Goal: Task Accomplishment & Management: Manage account settings

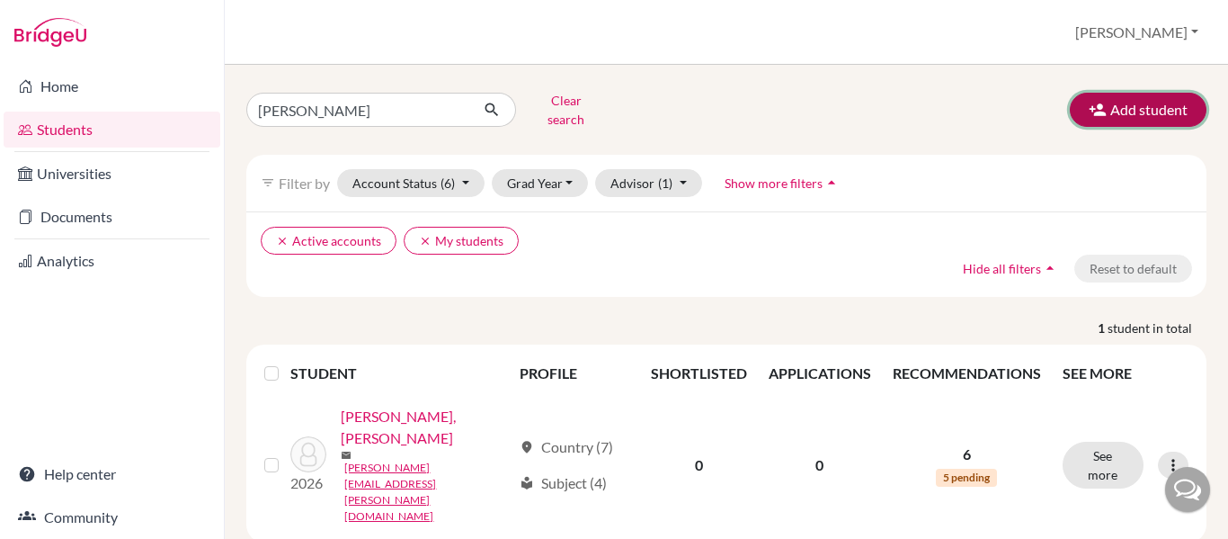
click at [1106, 106] on button "Add student" at bounding box center [1138, 110] width 137 height 34
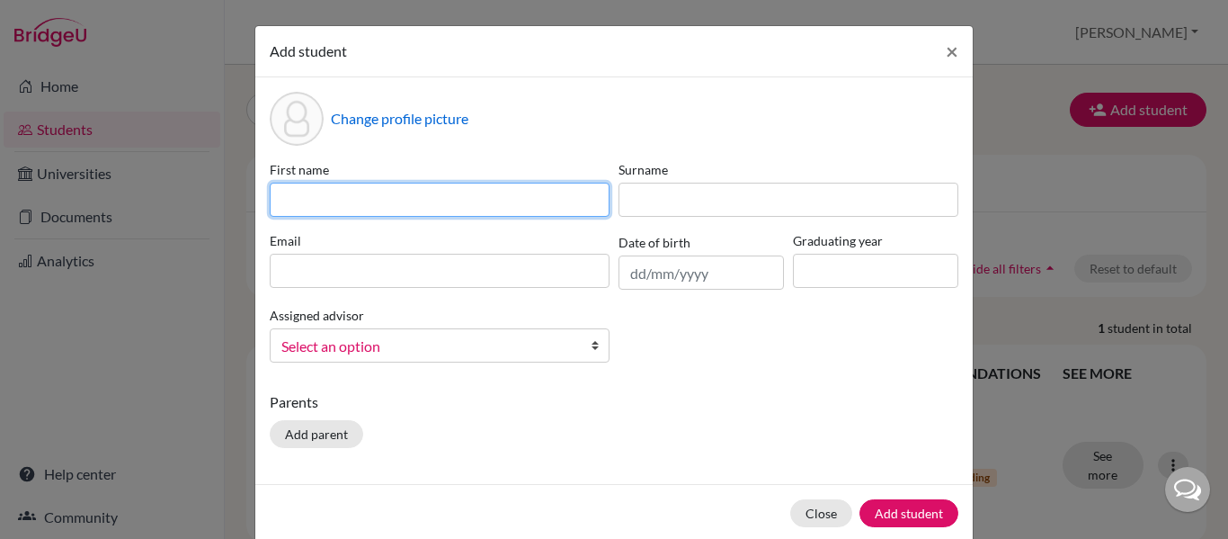
click at [532, 201] on input at bounding box center [440, 199] width 340 height 34
type input "Keisy"
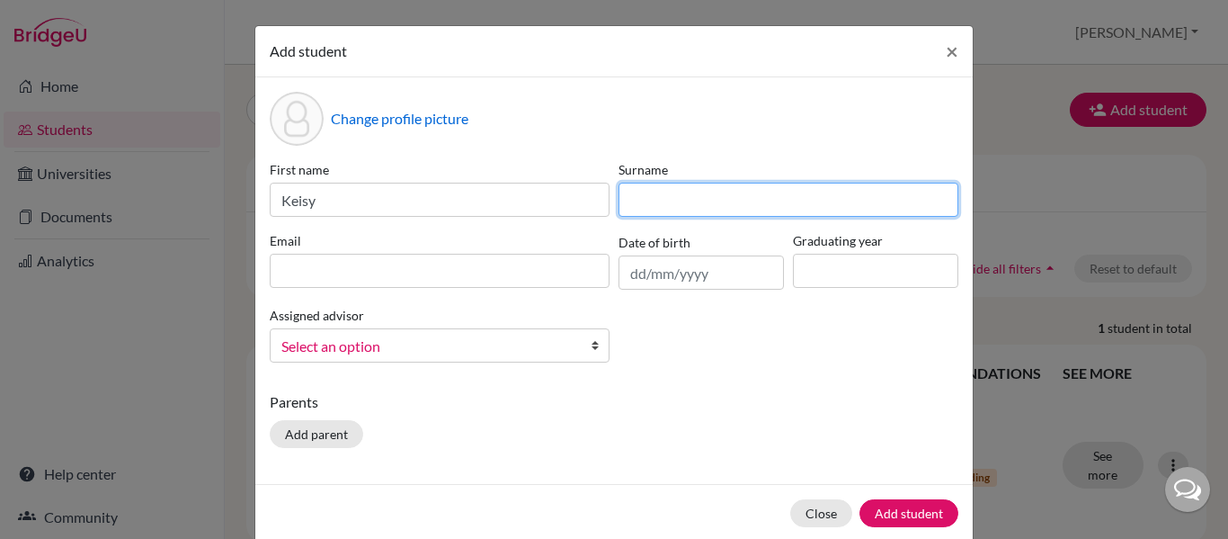
click at [722, 202] on input at bounding box center [789, 199] width 340 height 34
type input "Martinez"
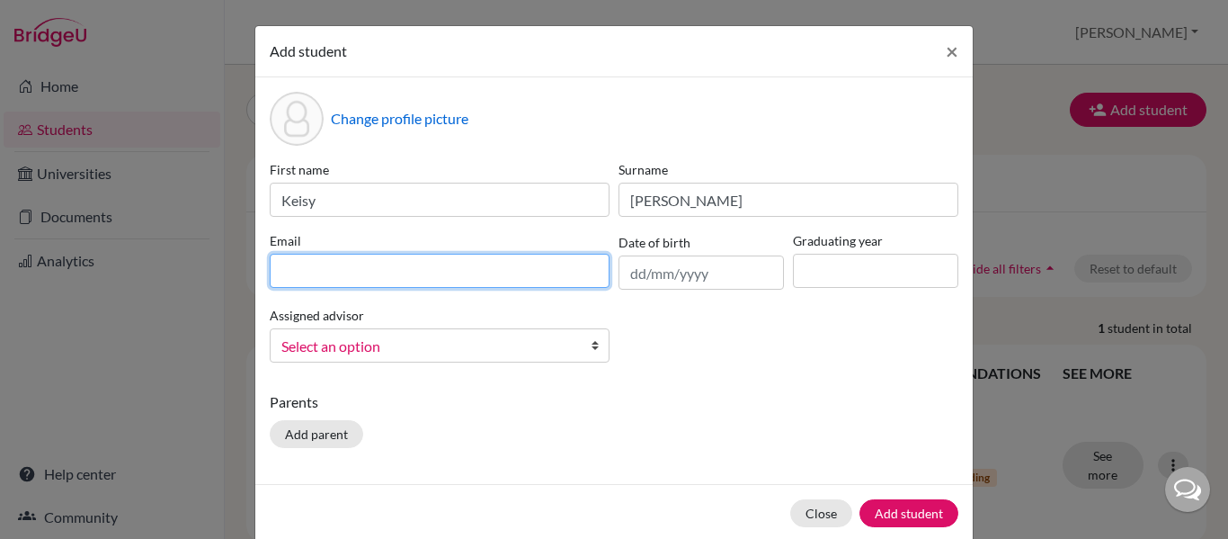
click at [378, 264] on input at bounding box center [440, 271] width 340 height 34
type input "kamartinez@happydaysfreedom.com"
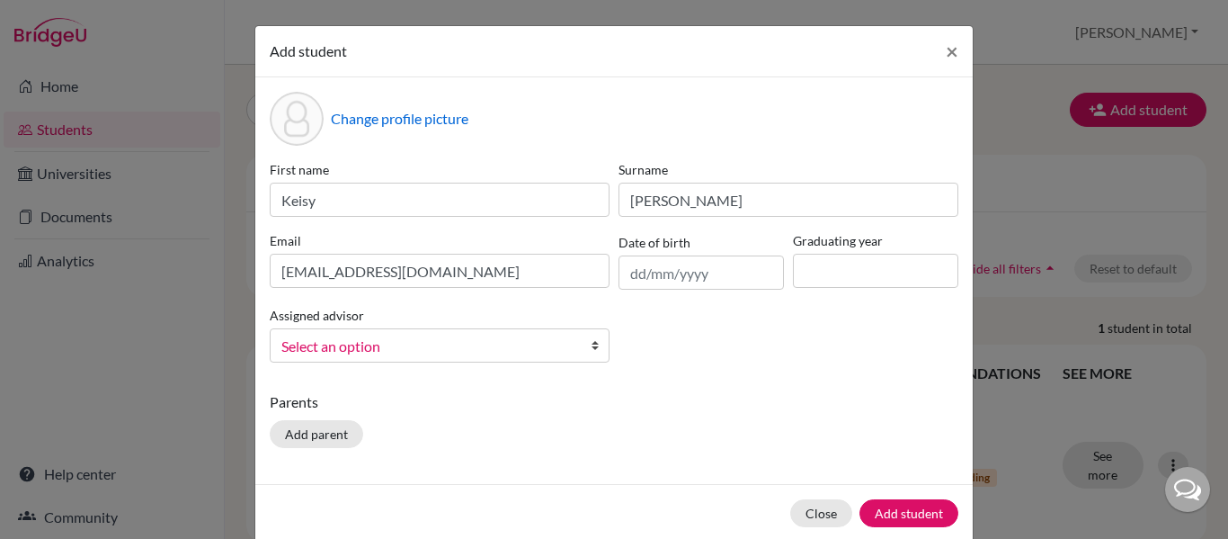
click at [637, 291] on div "First name Keisy Surname Martinez Email kamartinez@happydaysfreedom.com Date of…" at bounding box center [614, 268] width 698 height 217
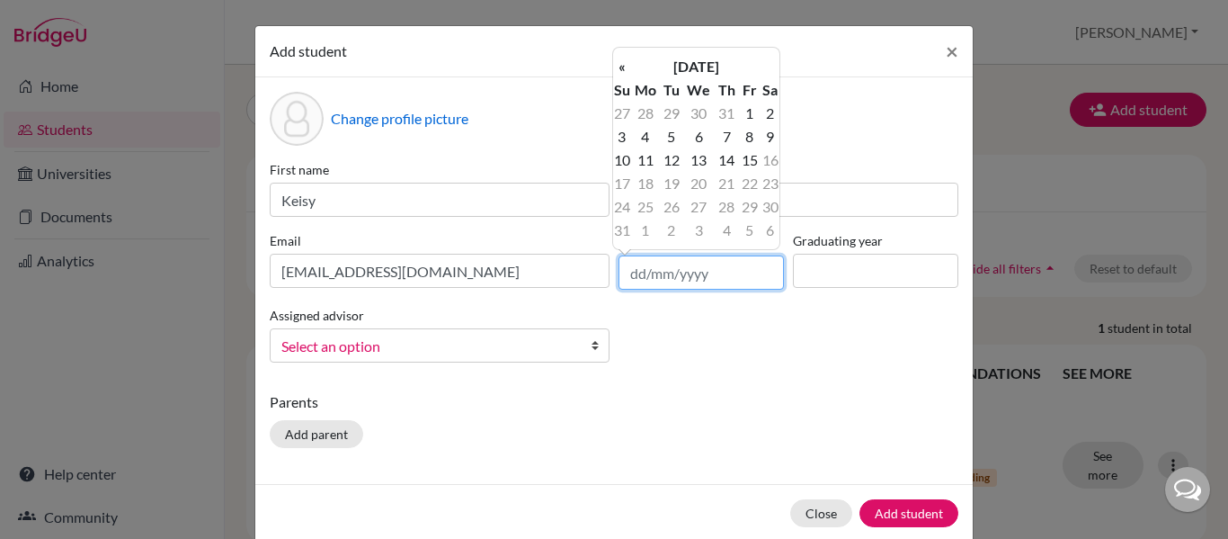
click at [637, 275] on input "text" at bounding box center [701, 272] width 165 height 34
type input "2"
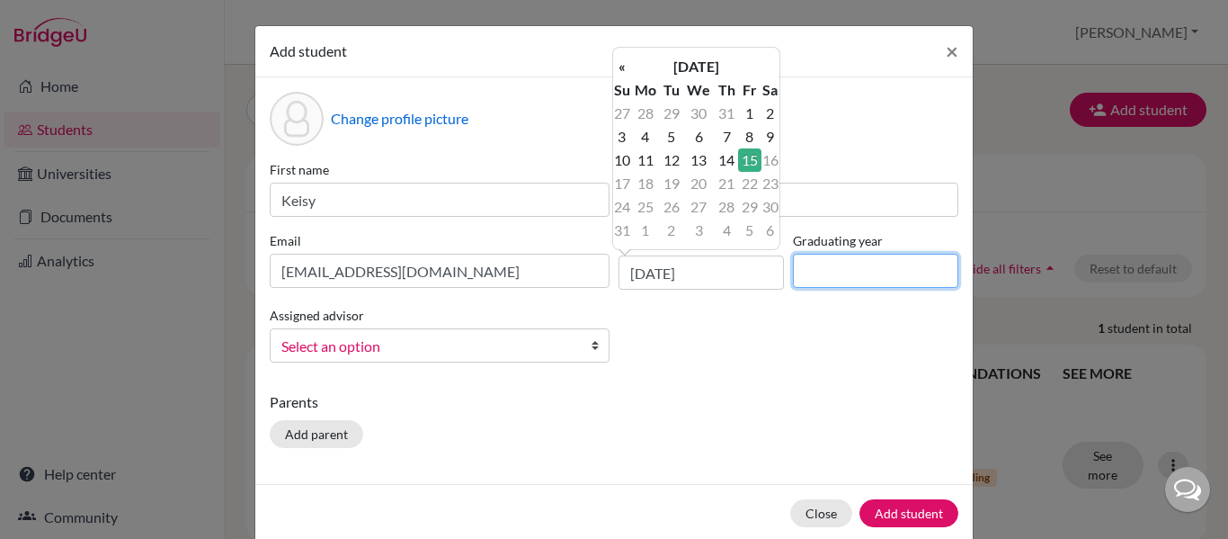
click at [852, 278] on input at bounding box center [875, 271] width 165 height 34
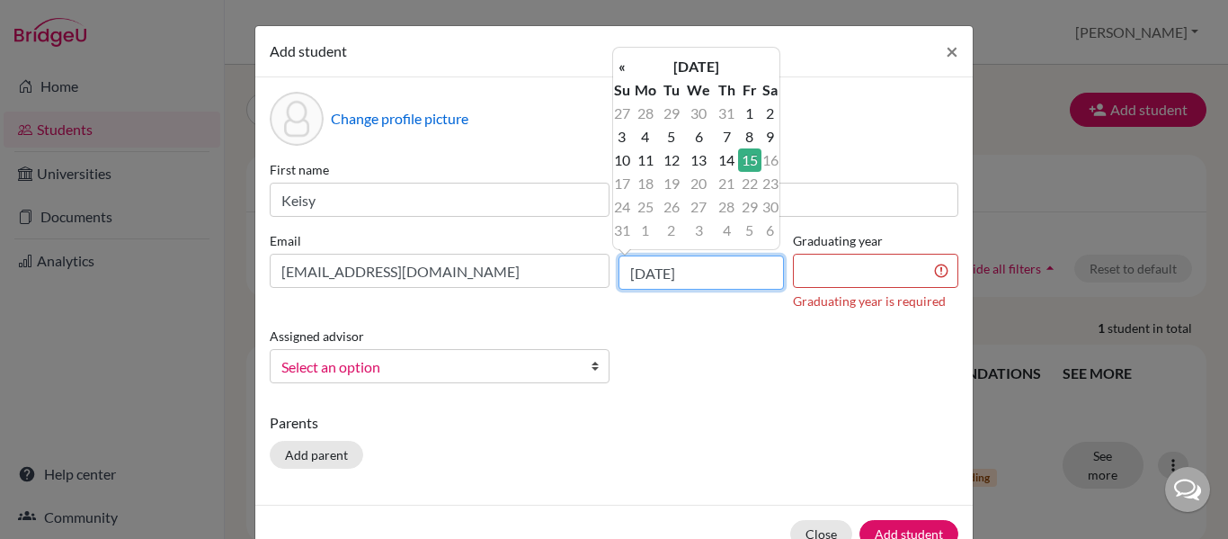
click at [638, 277] on input "15/08/2025" at bounding box center [701, 272] width 165 height 34
click at [661, 276] on input "25/08/2025" at bounding box center [701, 272] width 165 height 34
click at [701, 278] on input "25/11/2025" at bounding box center [701, 272] width 165 height 34
type input "25/11/2009"
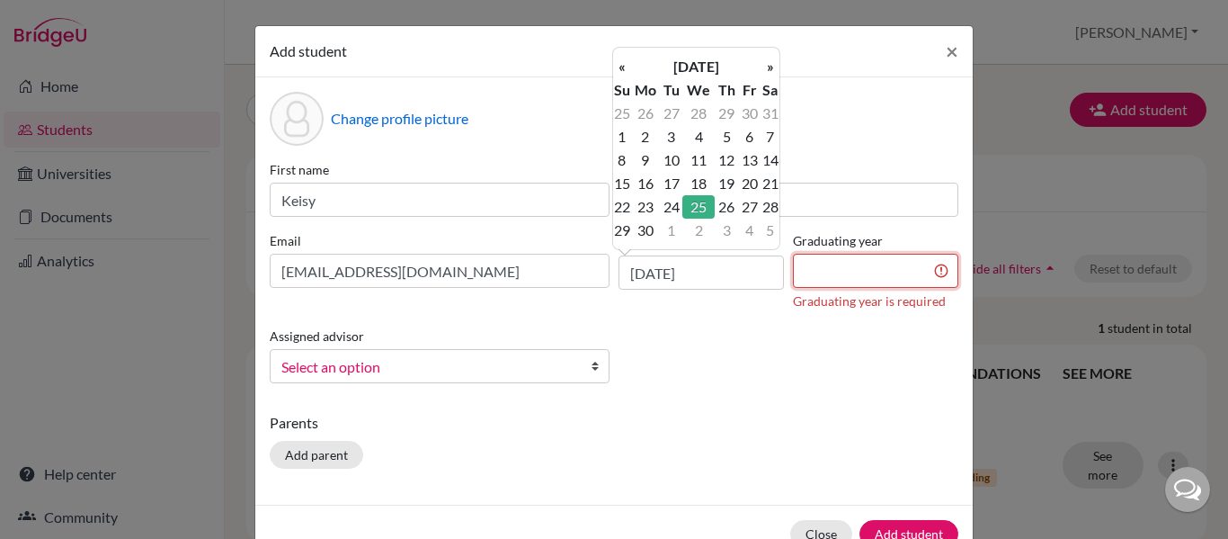
click at [823, 279] on input at bounding box center [875, 271] width 165 height 34
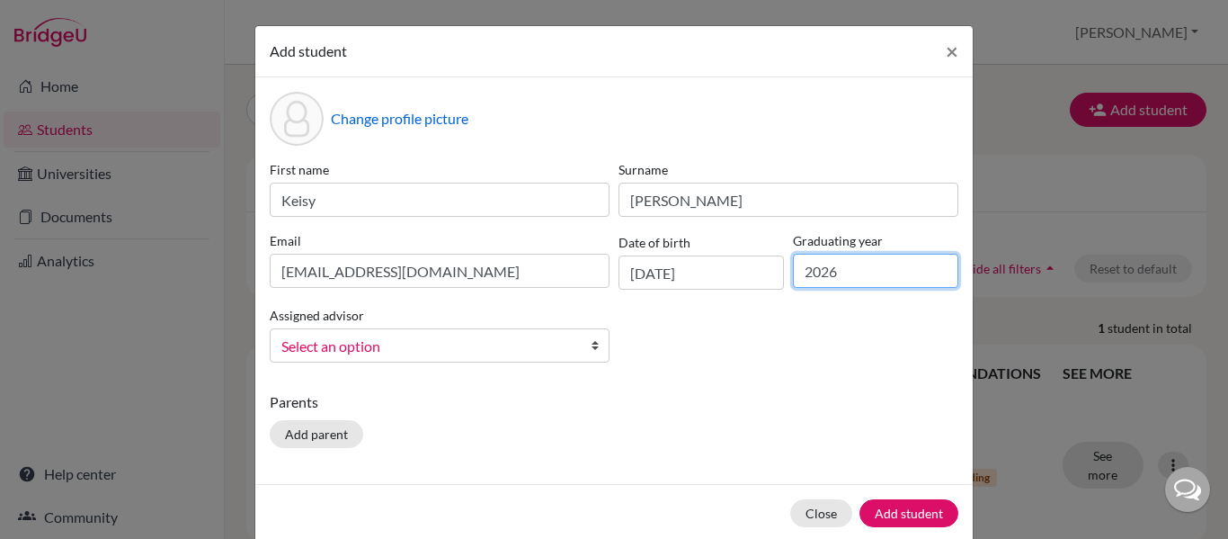
type input "2026"
click at [412, 350] on span "Select an option" at bounding box center [427, 345] width 293 height 23
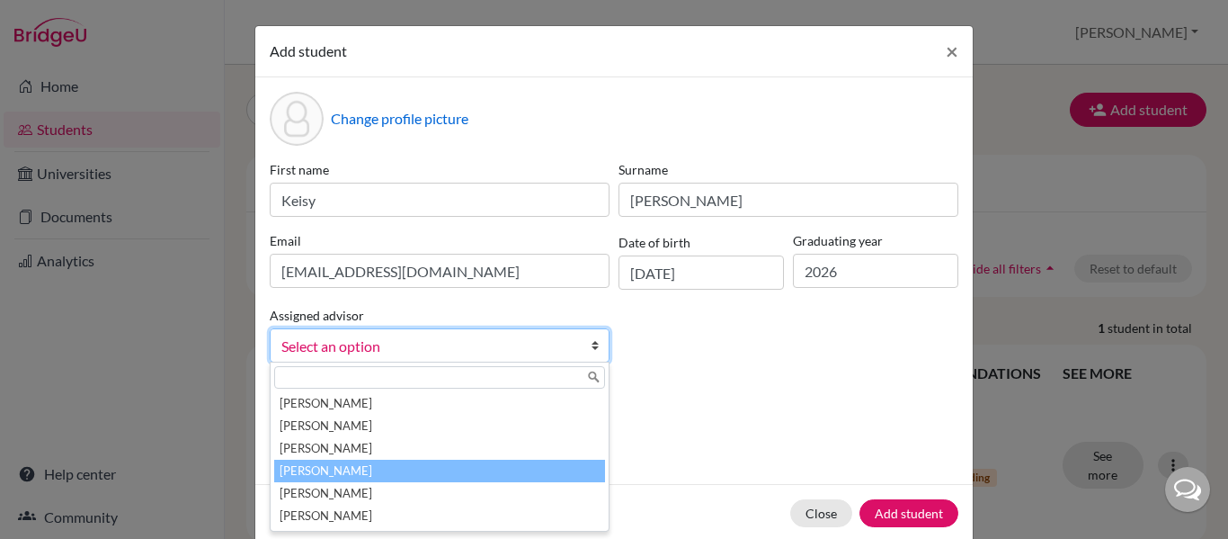
click at [351, 468] on li "Fernandez, Rene" at bounding box center [439, 470] width 331 height 22
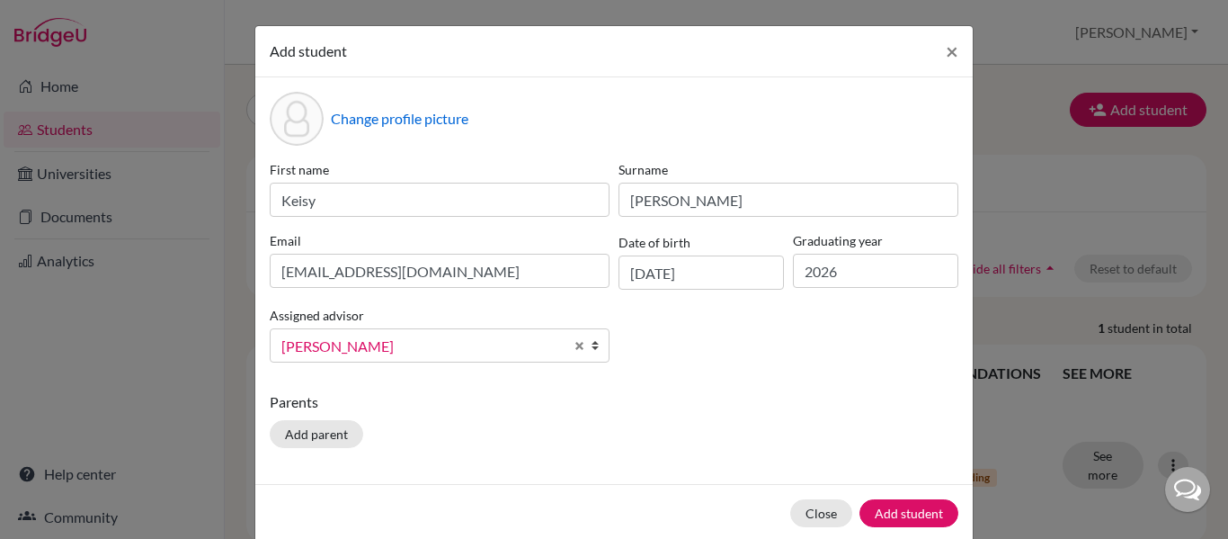
scroll to position [29, 0]
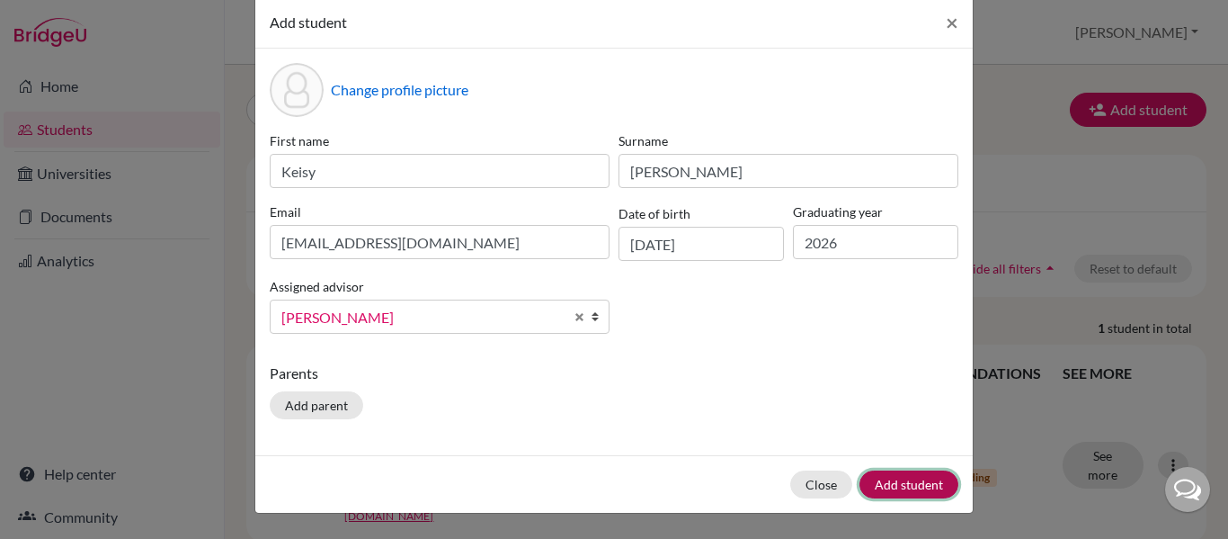
click at [895, 484] on button "Add student" at bounding box center [908, 484] width 99 height 28
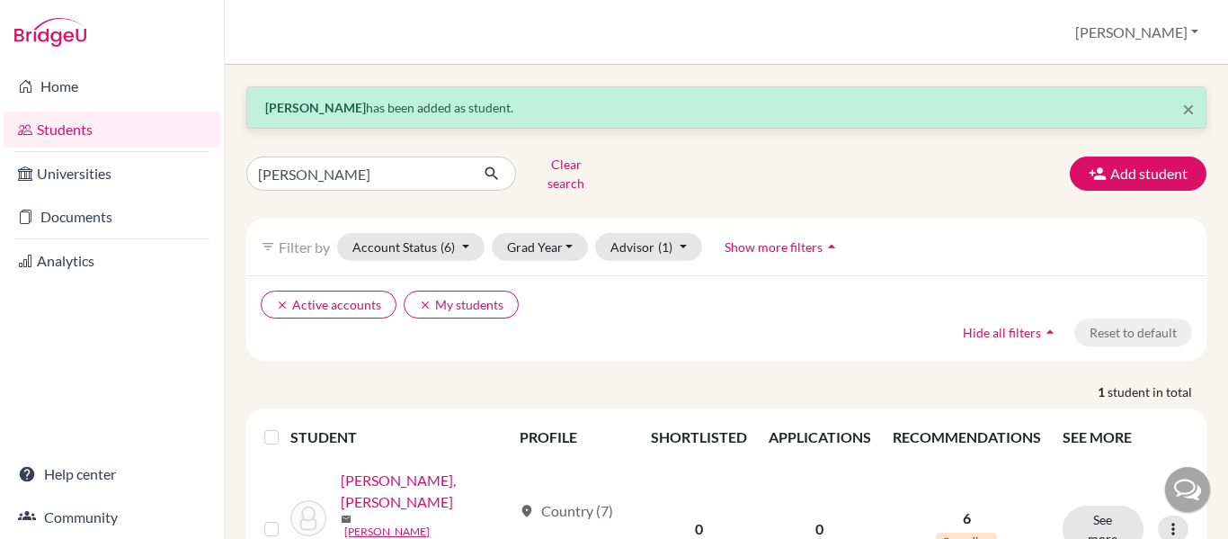
scroll to position [75, 0]
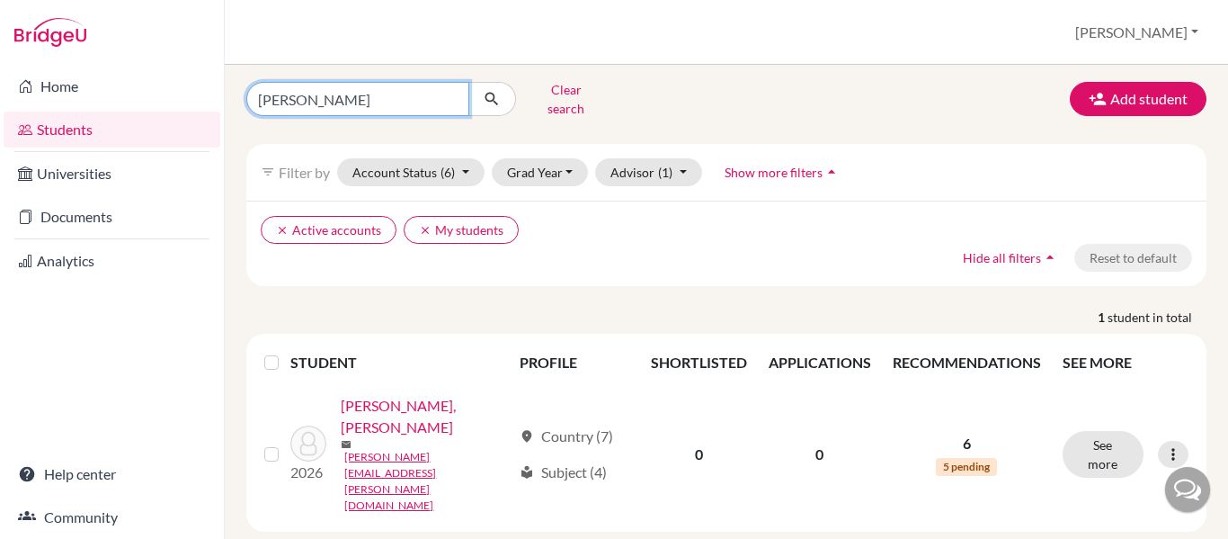
click at [349, 90] on input "marco recinos" at bounding box center [357, 99] width 223 height 34
type input "m"
type input "test"
click button "submit" at bounding box center [492, 99] width 48 height 34
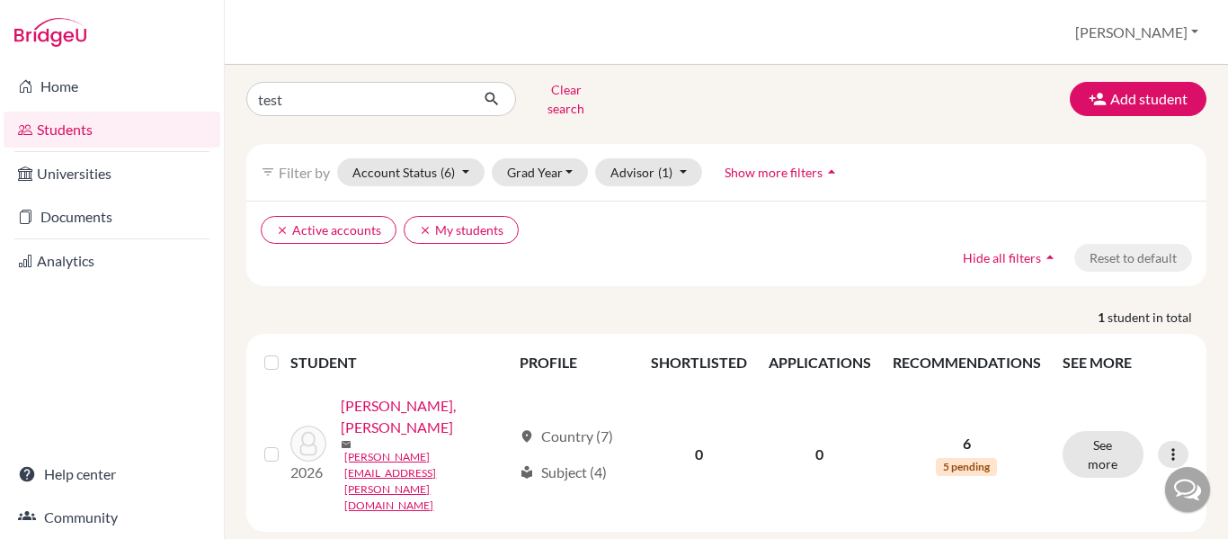
scroll to position [0, 0]
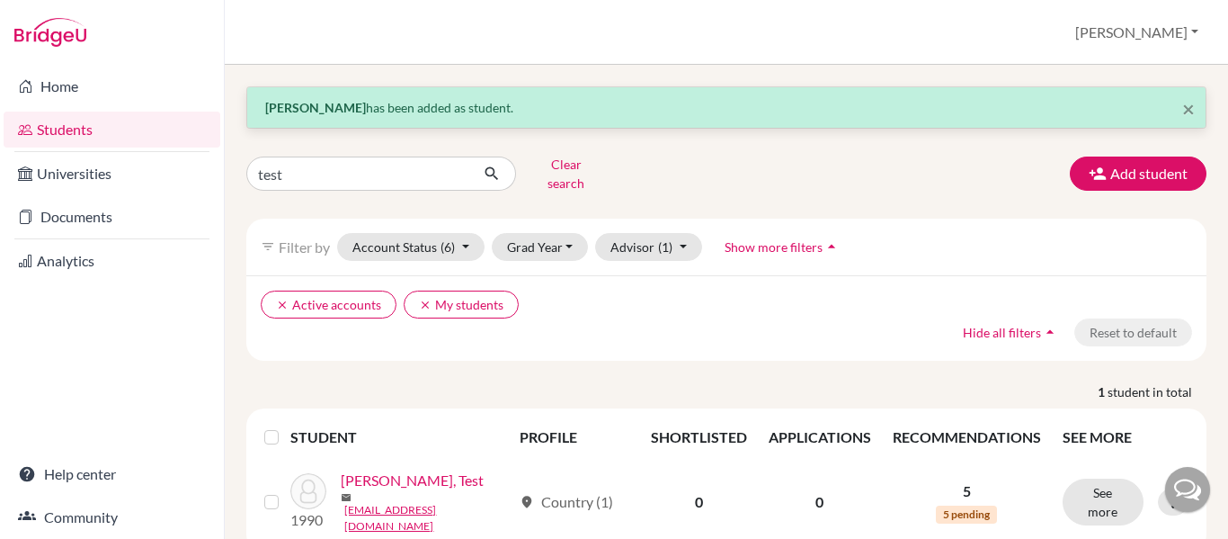
scroll to position [37, 0]
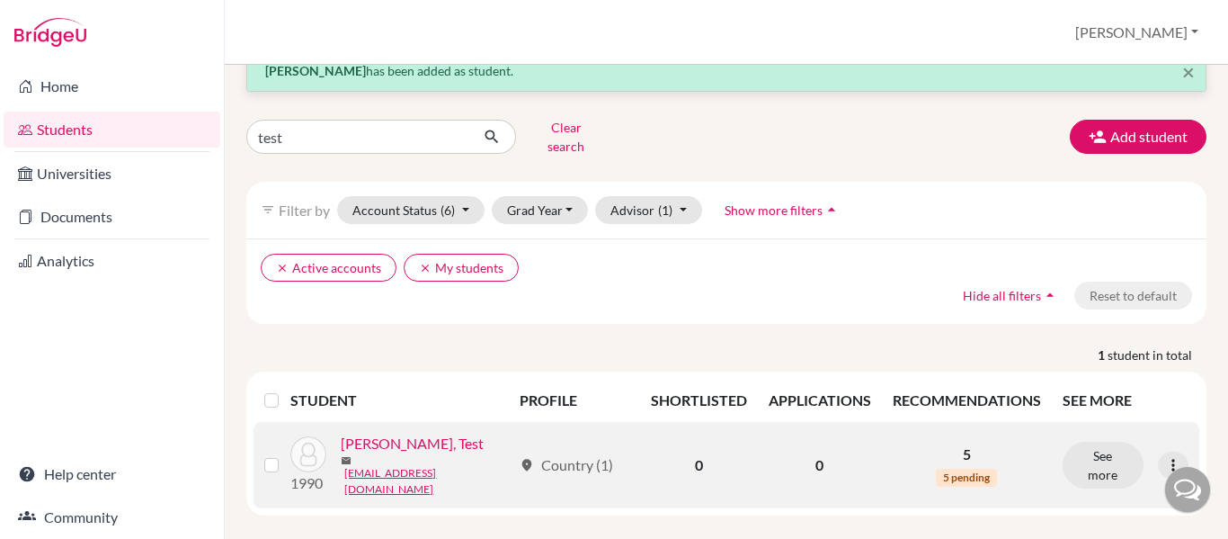
click at [388, 433] on link "[PERSON_NAME], Test" at bounding box center [412, 443] width 143 height 22
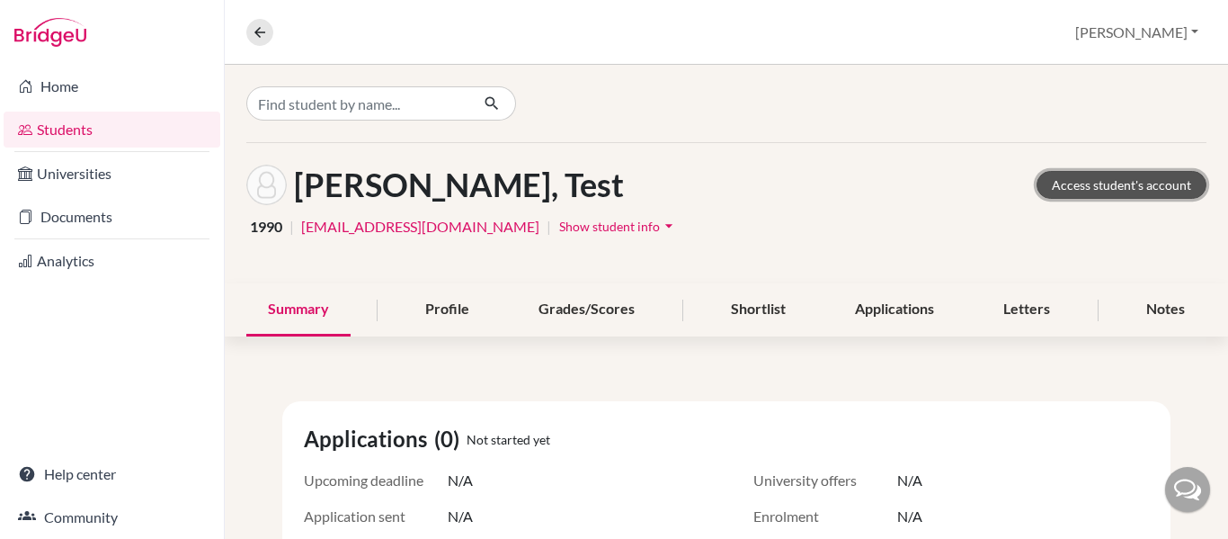
click at [1089, 186] on link "Access student's account" at bounding box center [1122, 185] width 170 height 28
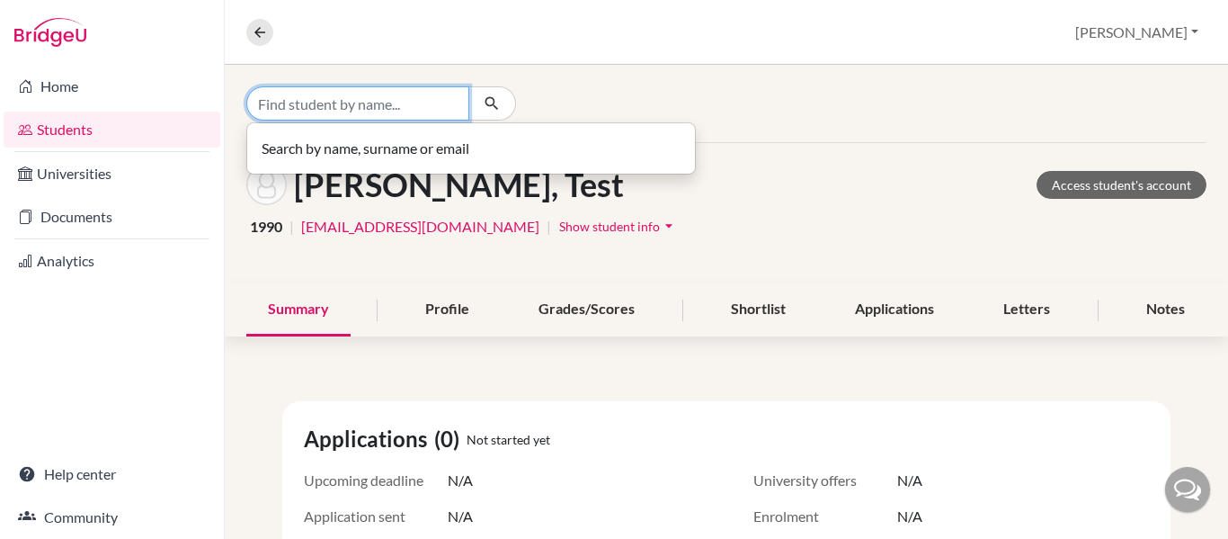
click at [374, 96] on input "Find student by name..." at bounding box center [357, 103] width 223 height 34
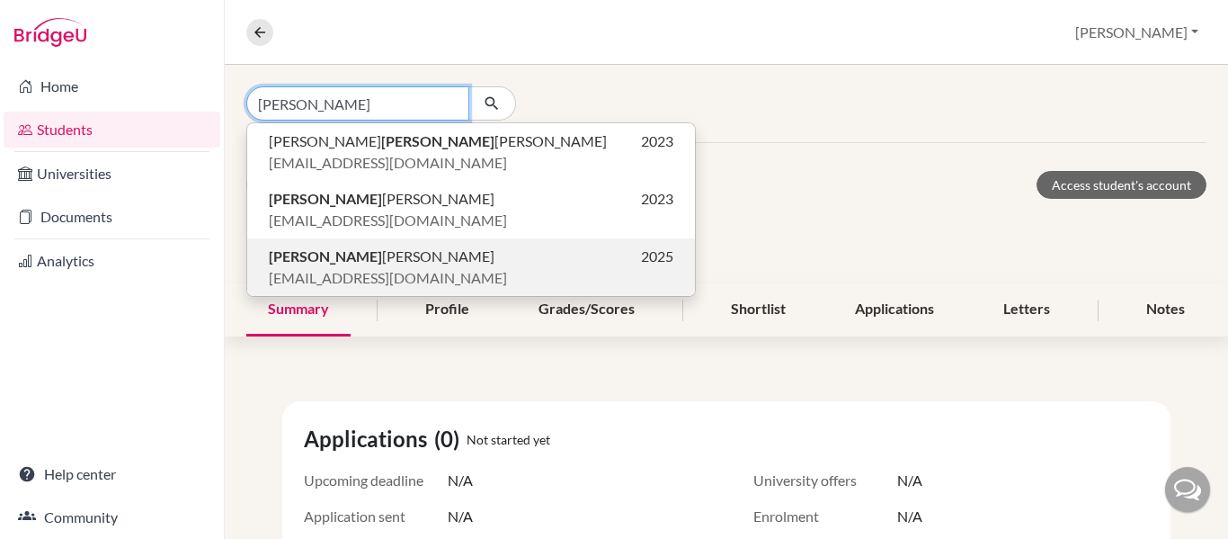
type input "judith"
click at [351, 256] on span "Judith Jeanine Ramos Alvarado" at bounding box center [382, 256] width 226 height 22
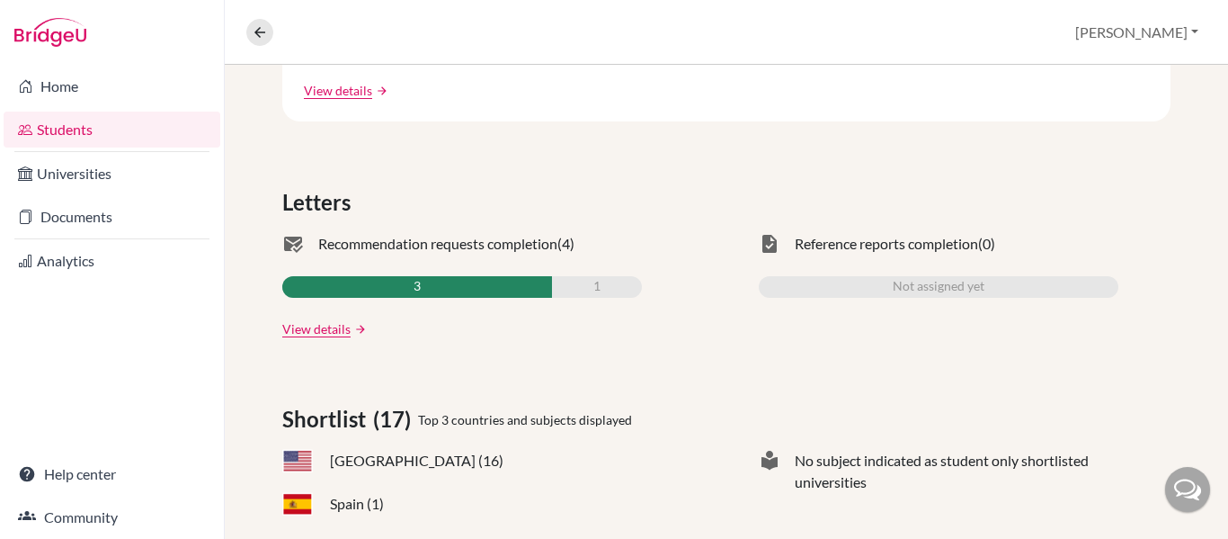
scroll to position [519, 0]
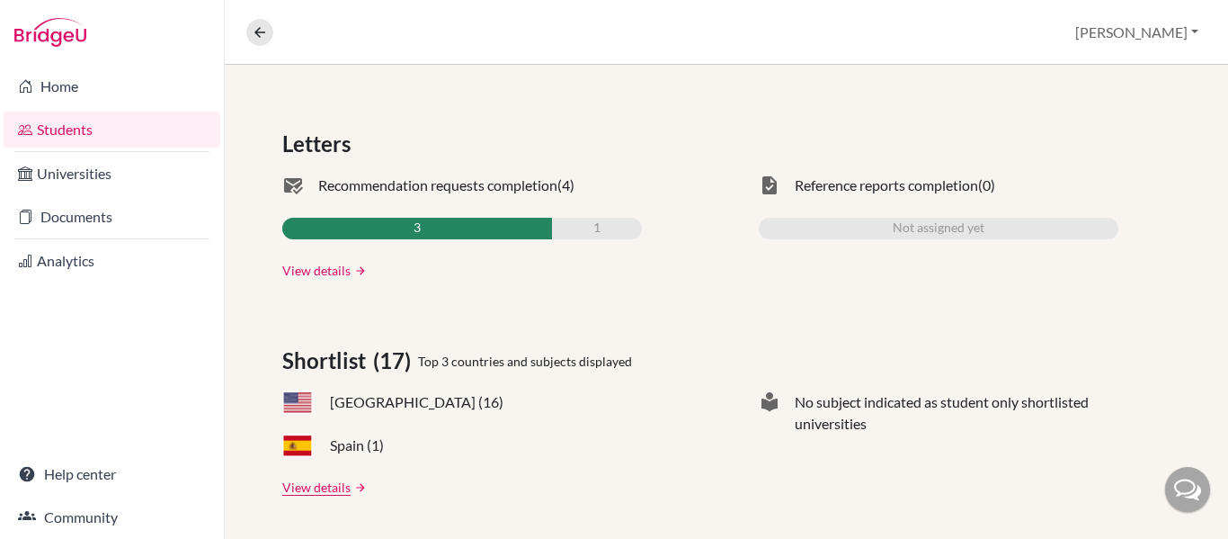
click at [301, 271] on link "View details" at bounding box center [316, 270] width 68 height 19
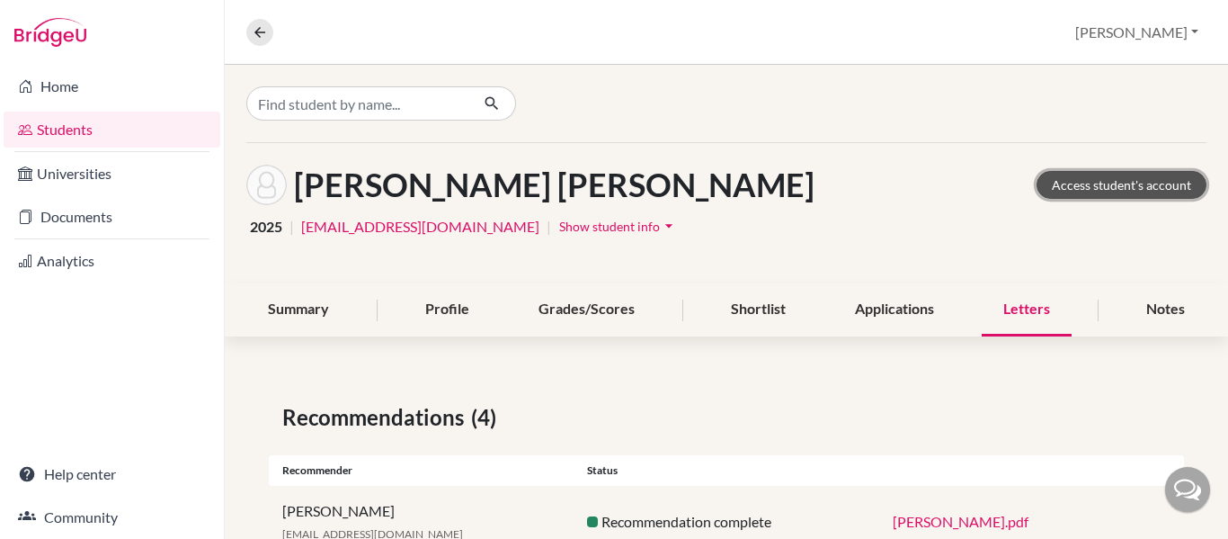
click at [1108, 182] on link "Access student's account" at bounding box center [1122, 185] width 170 height 28
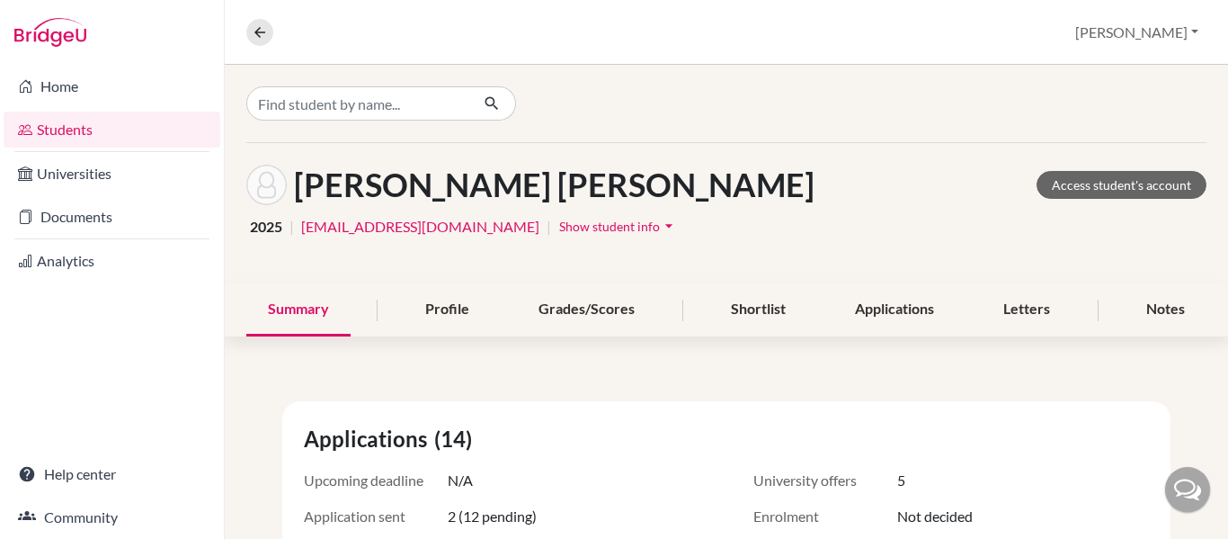
click at [660, 231] on icon "arrow_drop_down" at bounding box center [669, 226] width 18 height 18
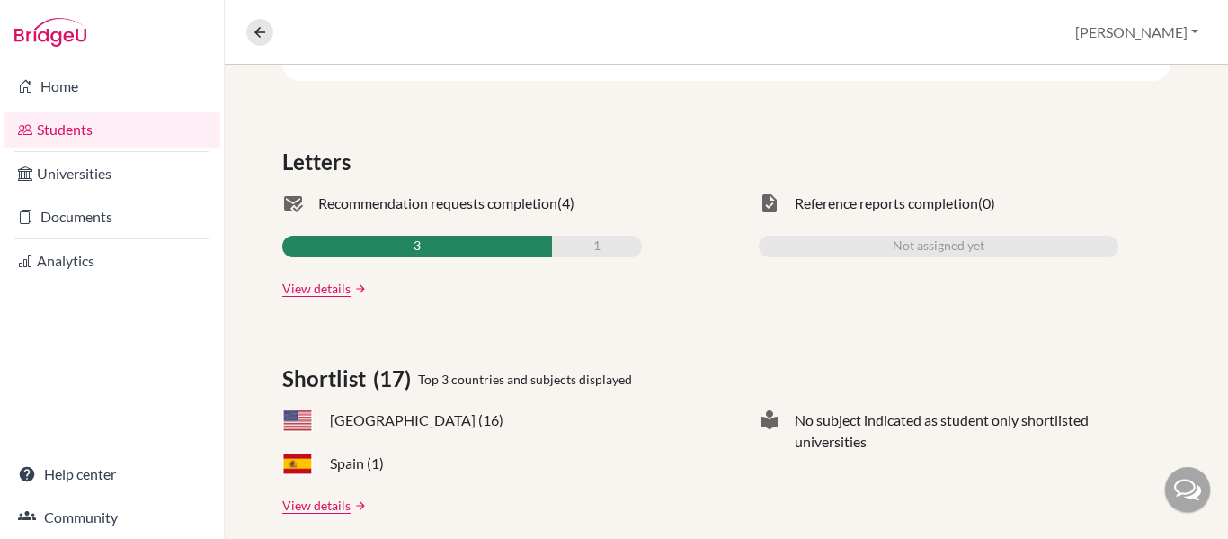
scroll to position [629, 0]
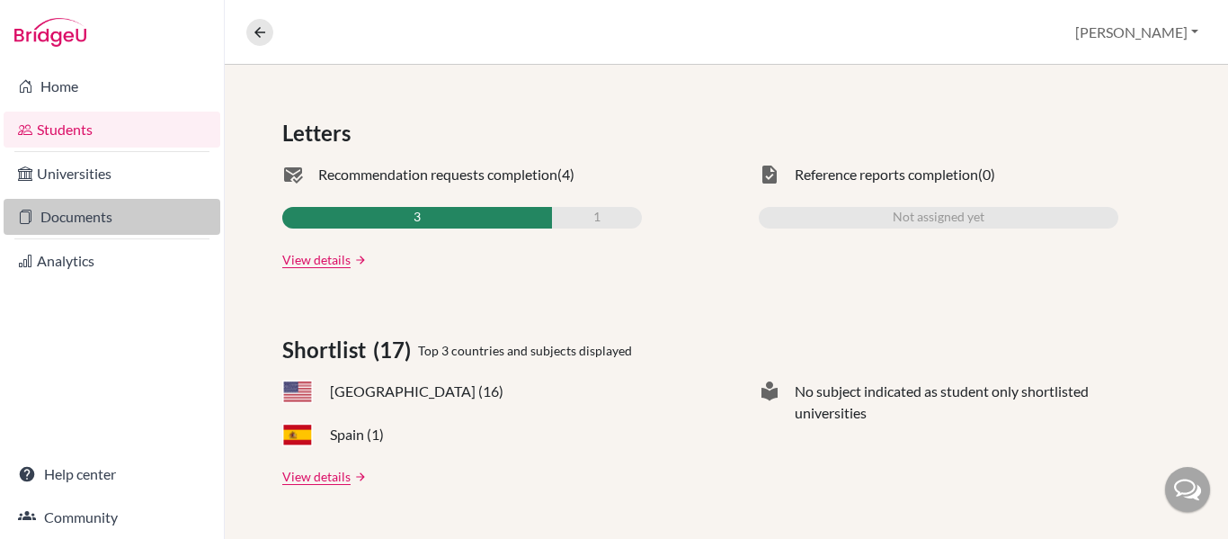
click at [56, 208] on link "Documents" at bounding box center [112, 217] width 217 height 36
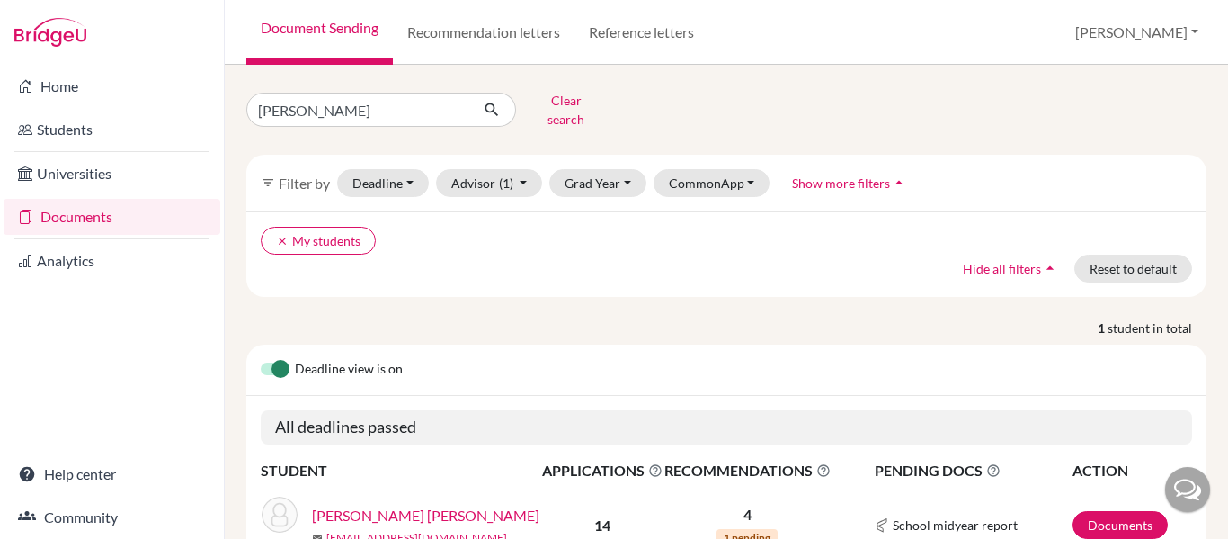
scroll to position [75, 0]
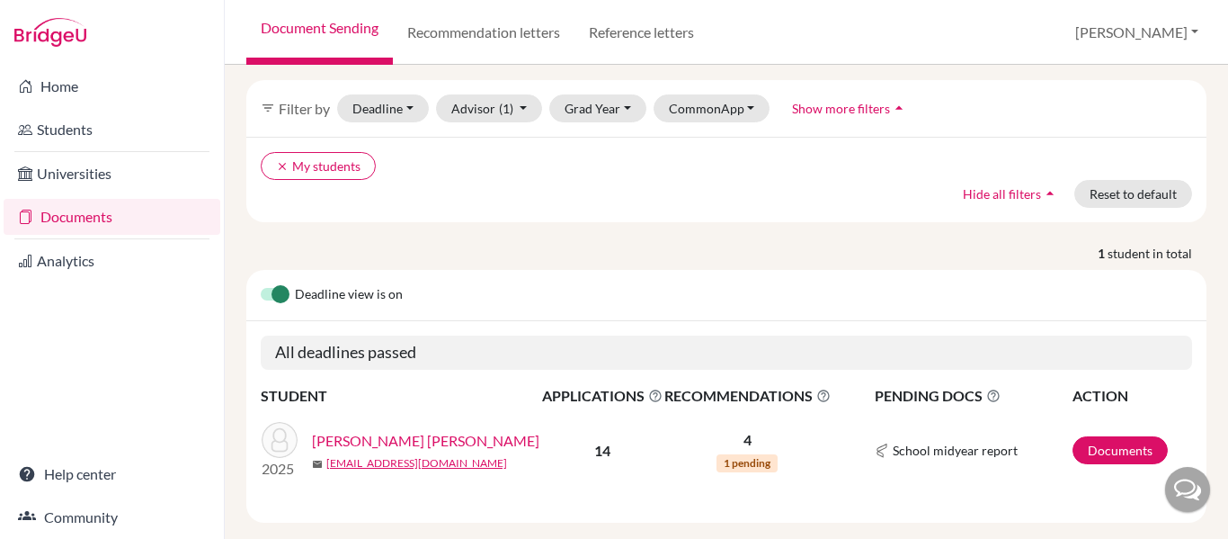
click at [425, 430] on link "Ramos Alvarado, Judith Jeanine" at bounding box center [425, 441] width 227 height 22
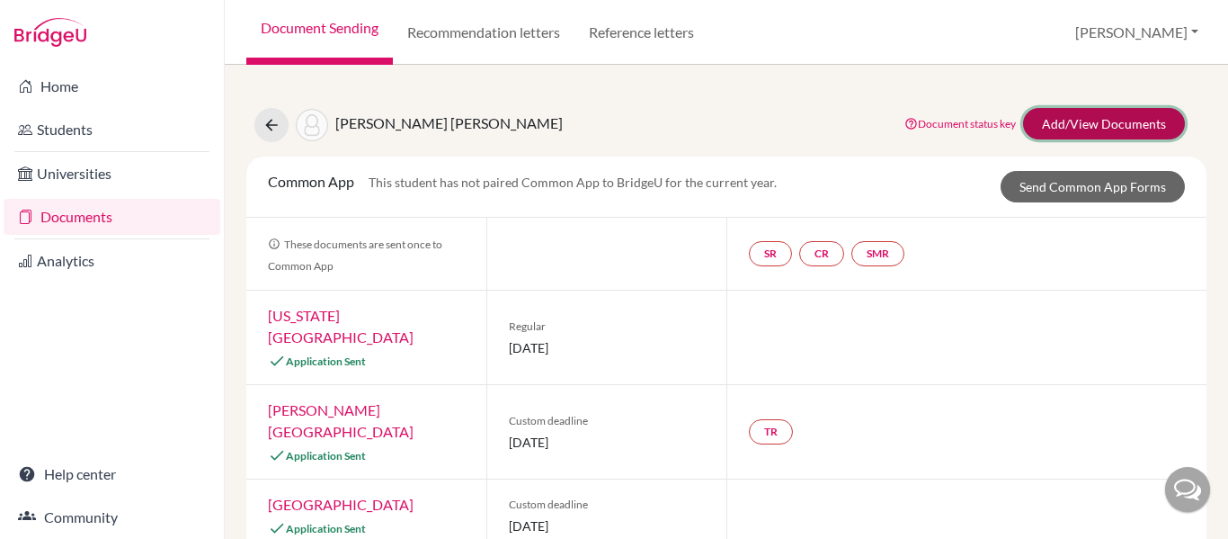
click at [1091, 130] on link "Add/View Documents" at bounding box center [1104, 123] width 162 height 31
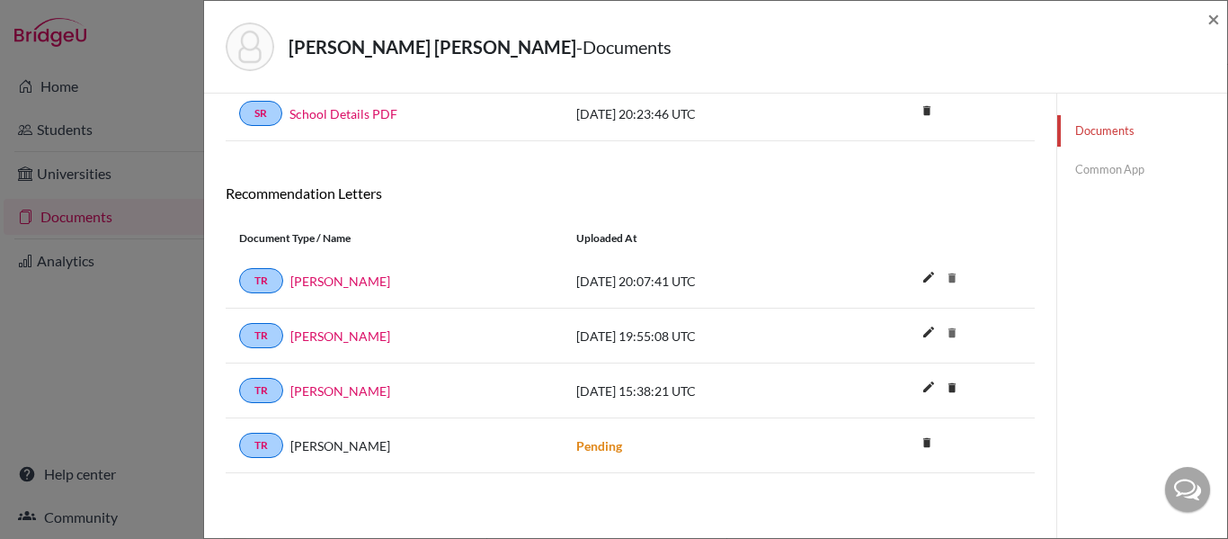
scroll to position [752, 0]
click at [342, 278] on link "Bayron Sanchez" at bounding box center [340, 281] width 100 height 19
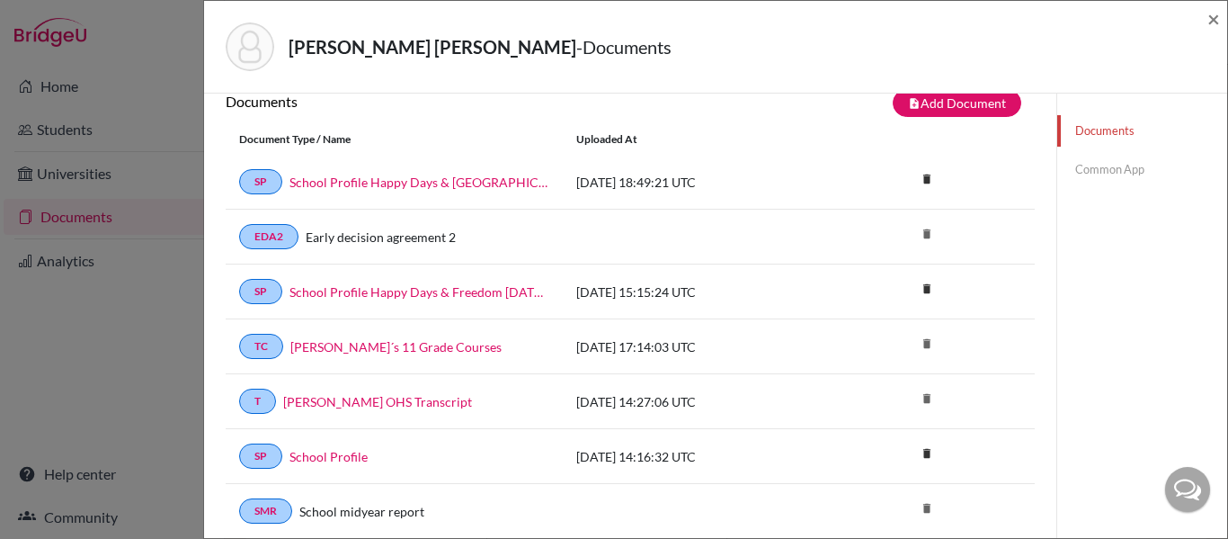
scroll to position [0, 0]
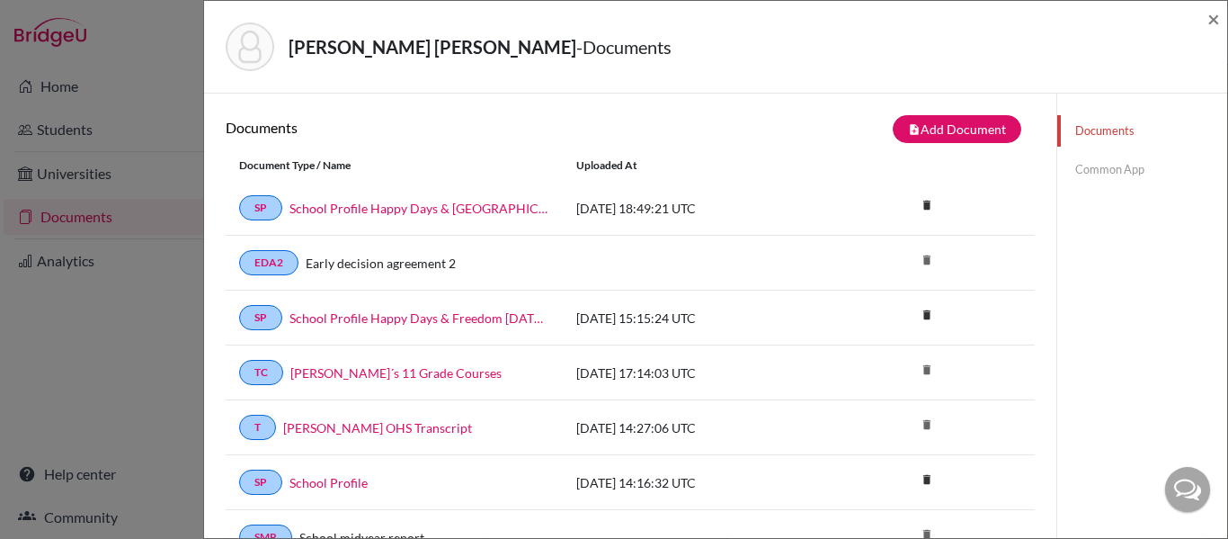
click at [1108, 162] on link "Common App" at bounding box center [1142, 169] width 170 height 31
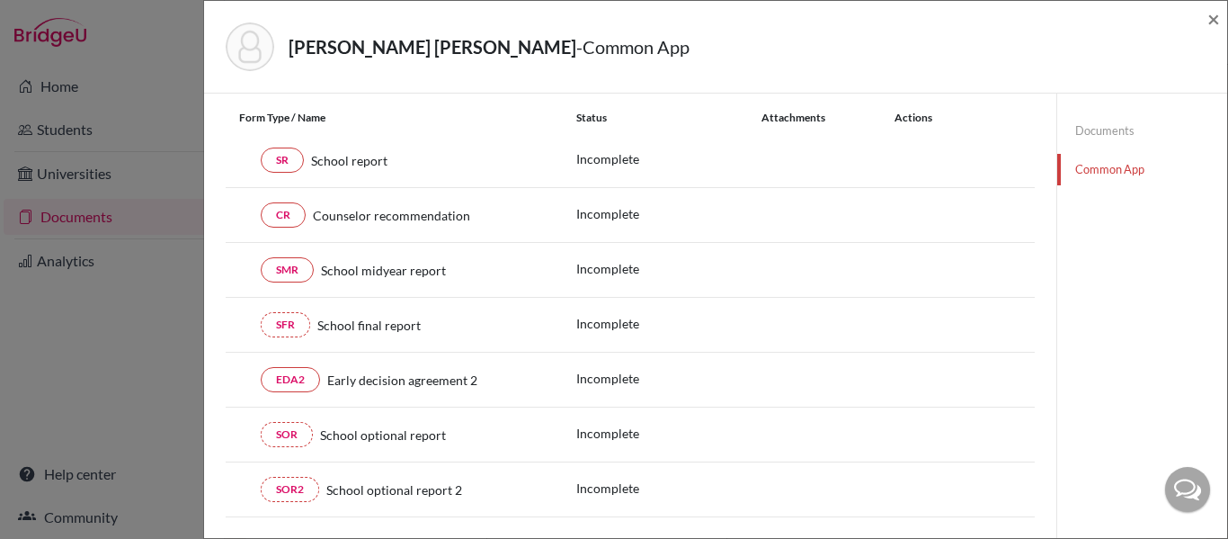
scroll to position [104, 0]
click at [1215, 17] on span "×" at bounding box center [1213, 18] width 13 height 26
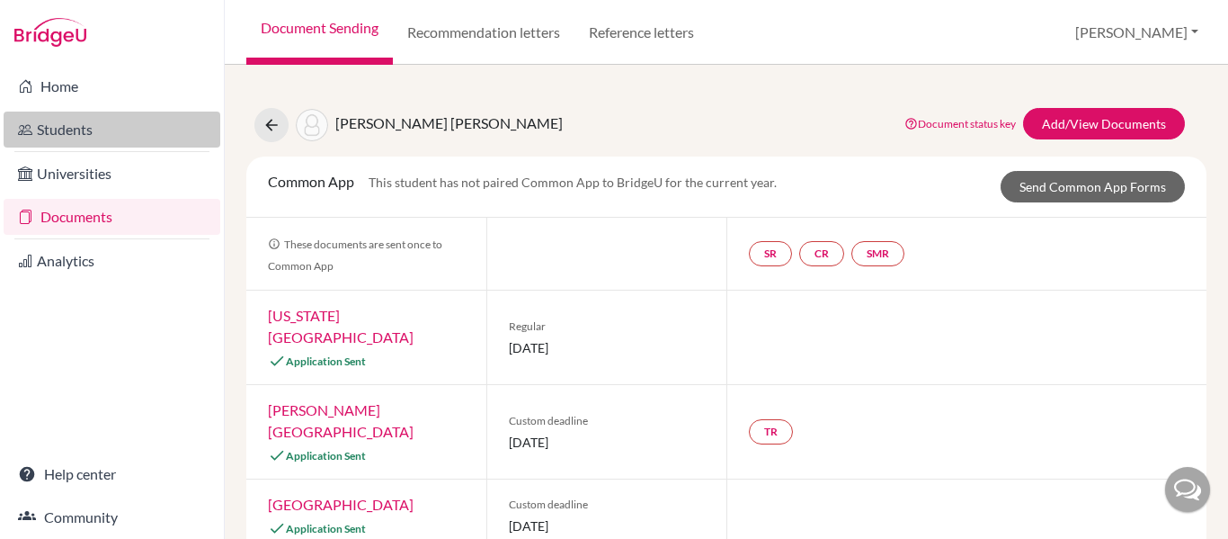
click at [111, 129] on link "Students" at bounding box center [112, 129] width 217 height 36
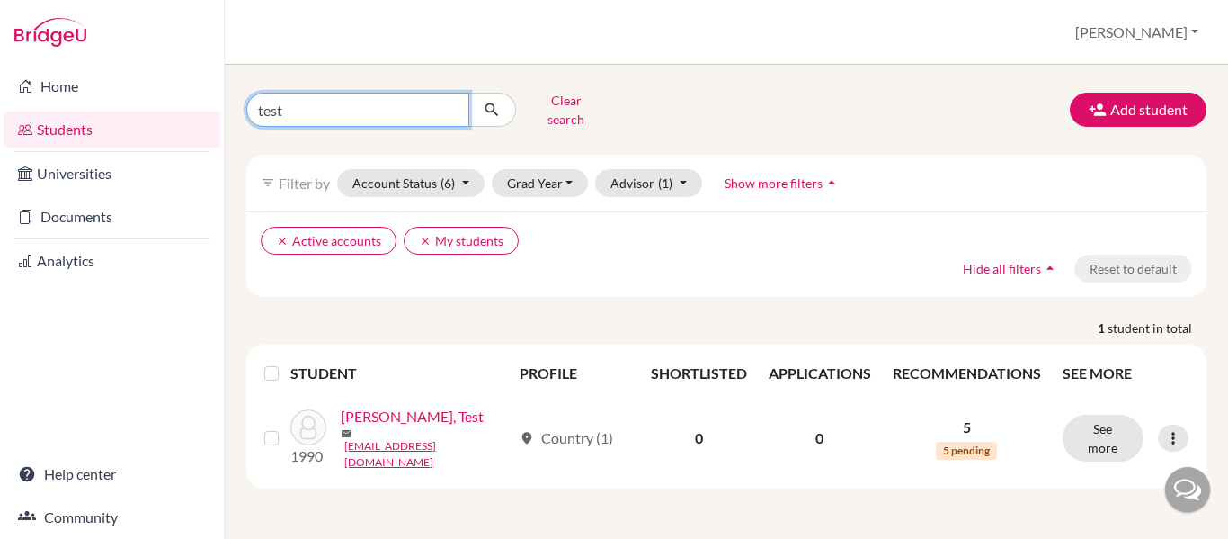
click at [316, 104] on input "test" at bounding box center [357, 110] width 223 height 34
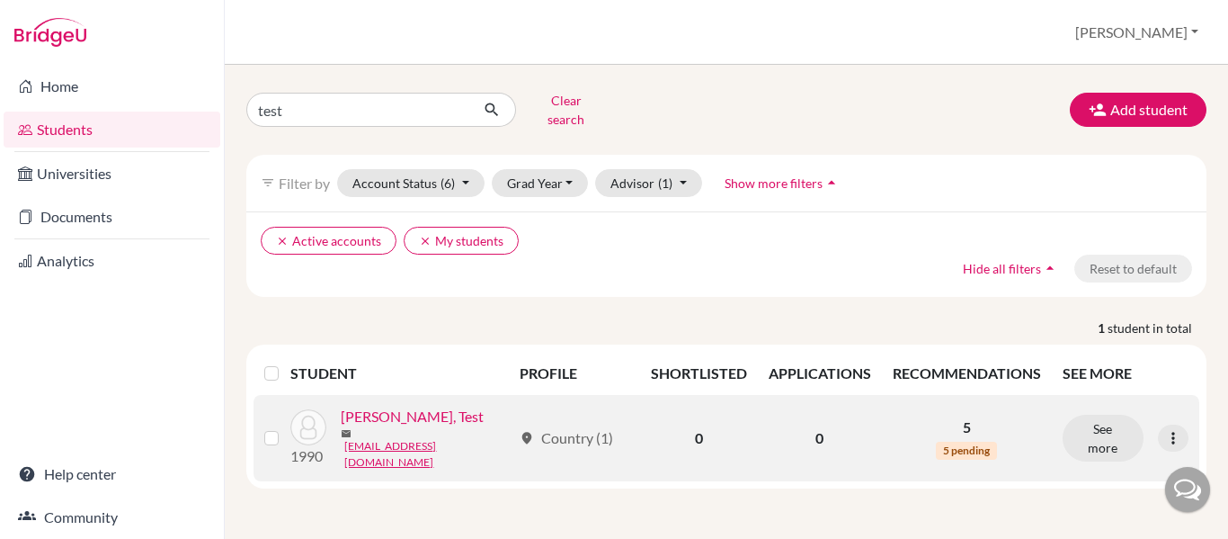
click at [384, 409] on link "Rene, Test" at bounding box center [412, 416] width 143 height 22
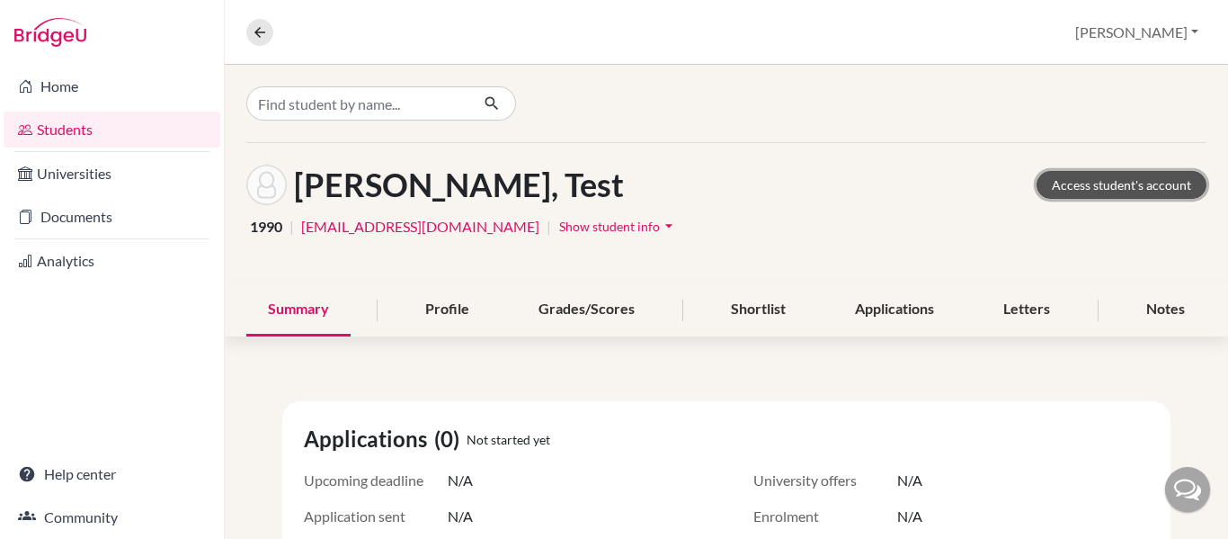
click at [1100, 197] on link "Access student's account" at bounding box center [1122, 185] width 170 height 28
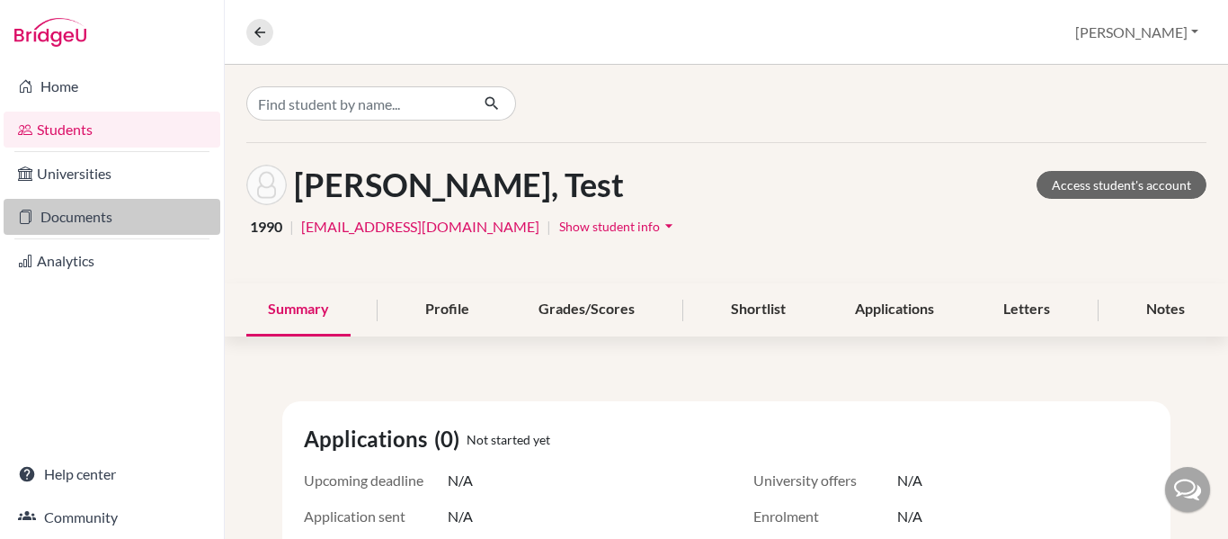
click at [77, 220] on link "Documents" at bounding box center [112, 217] width 217 height 36
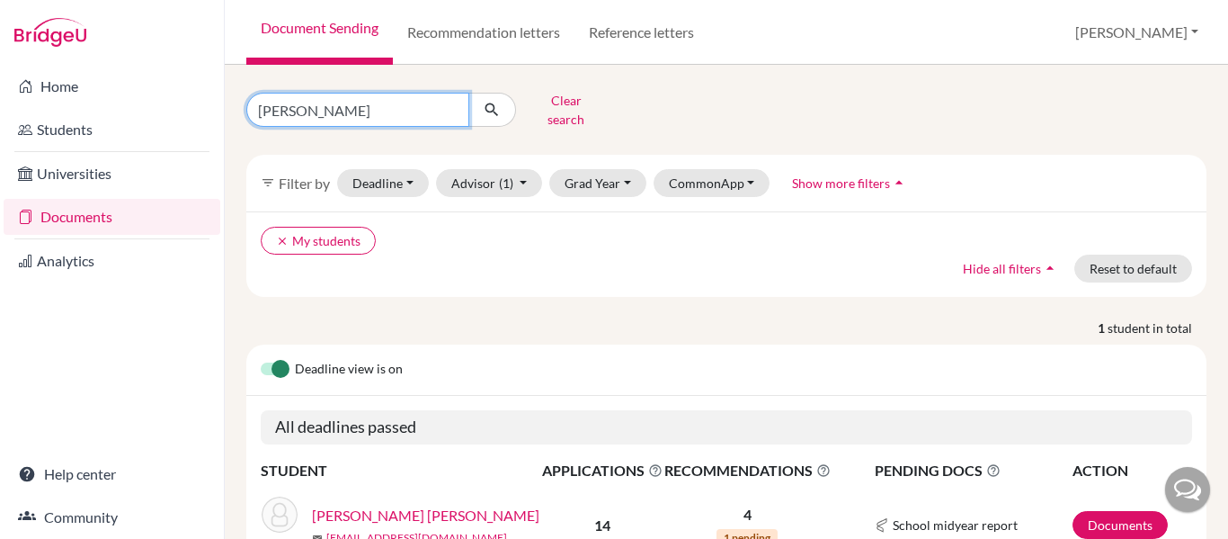
click at [344, 103] on input "judith ramos" at bounding box center [357, 110] width 223 height 34
type input "j"
type input "test"
click button "submit" at bounding box center [492, 110] width 48 height 34
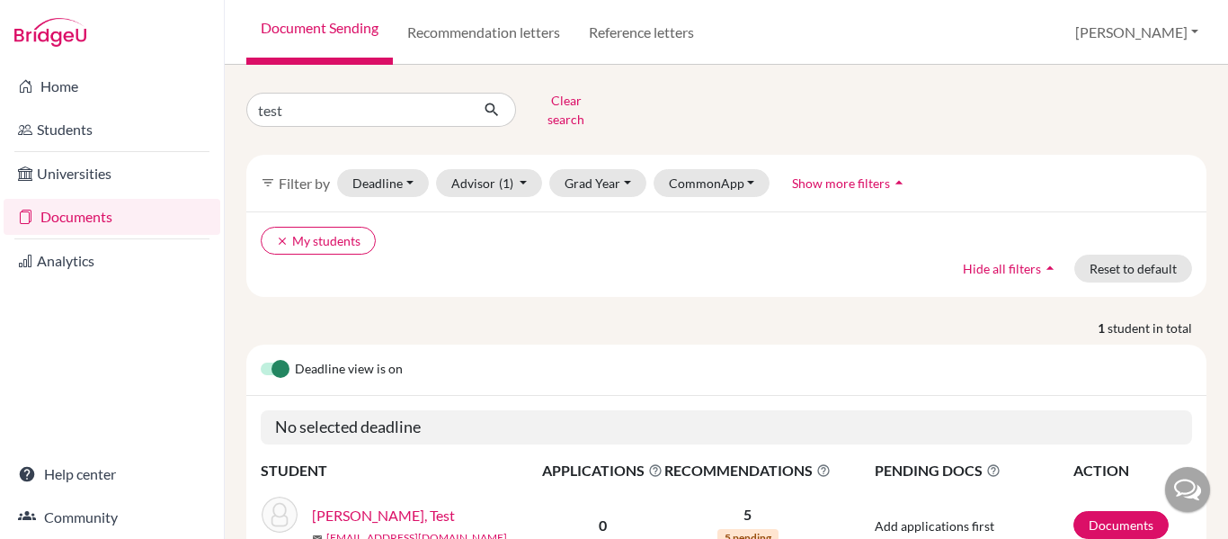
scroll to position [89, 0]
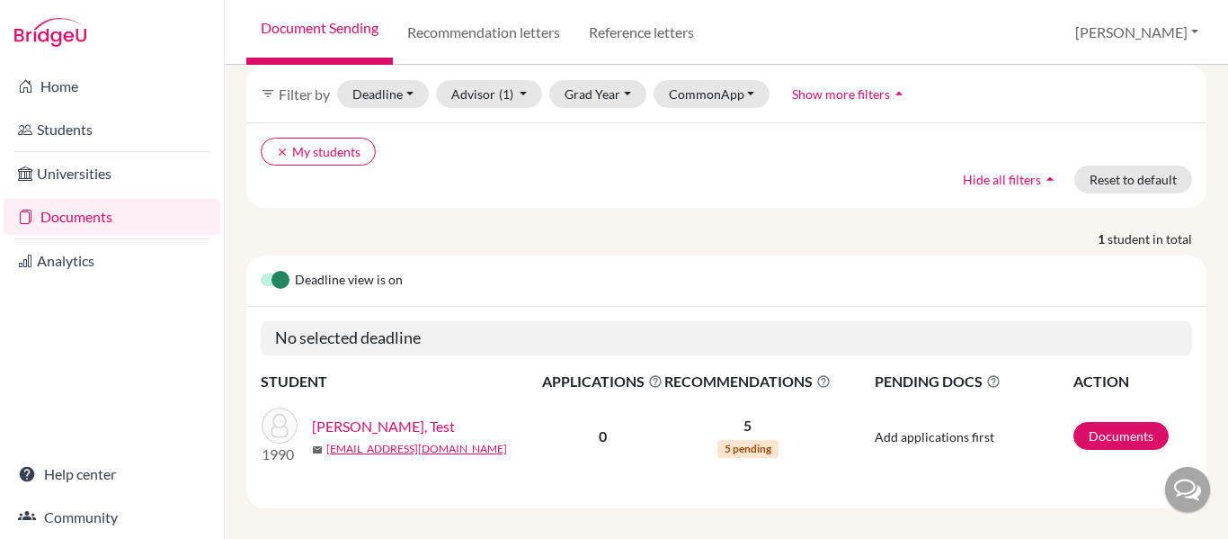
click at [372, 415] on link "[PERSON_NAME], Test" at bounding box center [383, 426] width 143 height 22
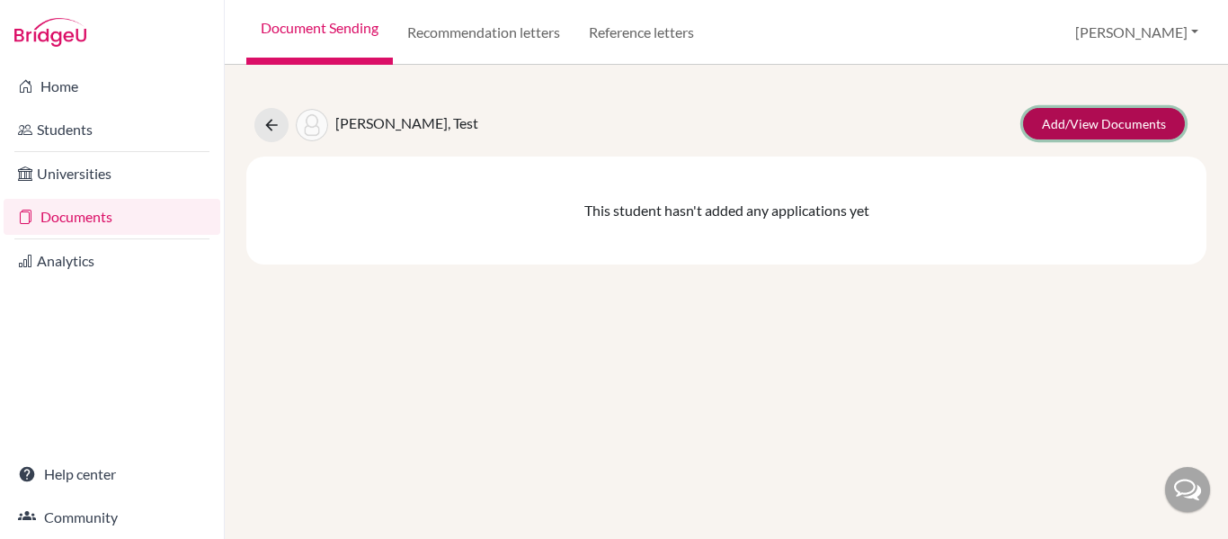
click at [1087, 119] on link "Add/View Documents" at bounding box center [1104, 123] width 162 height 31
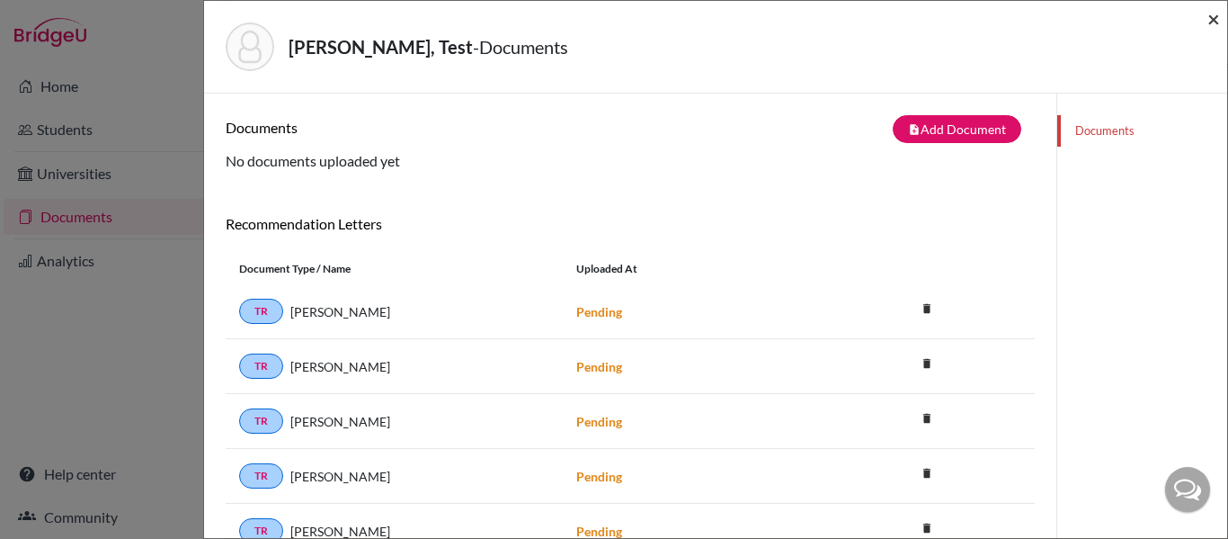
click at [1211, 23] on span "×" at bounding box center [1213, 18] width 13 height 26
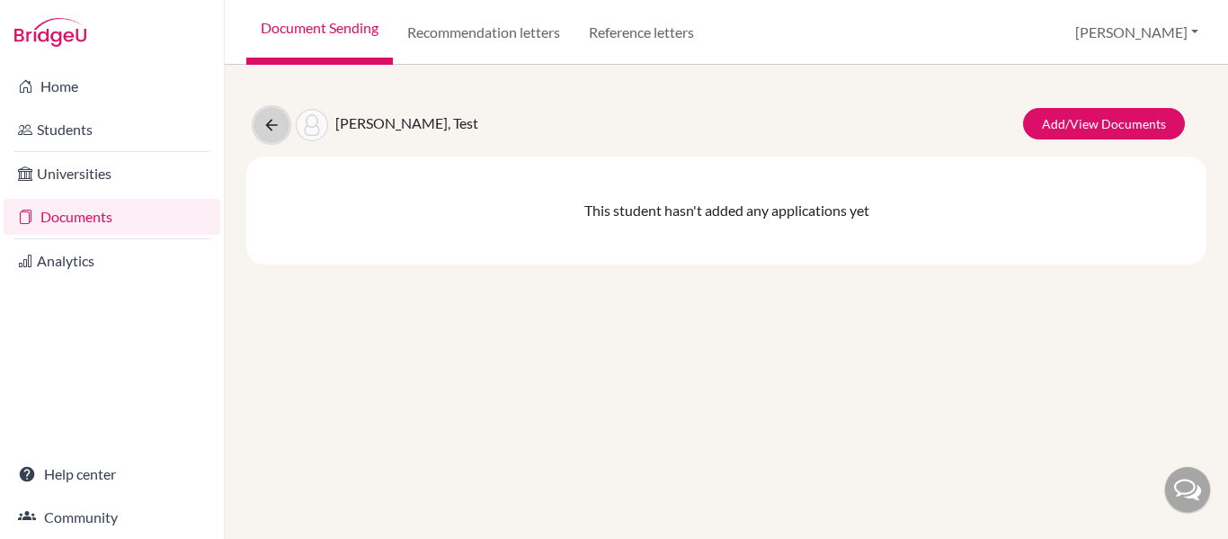
click at [272, 129] on icon at bounding box center [272, 125] width 18 height 18
